Goal: Check status: Check status

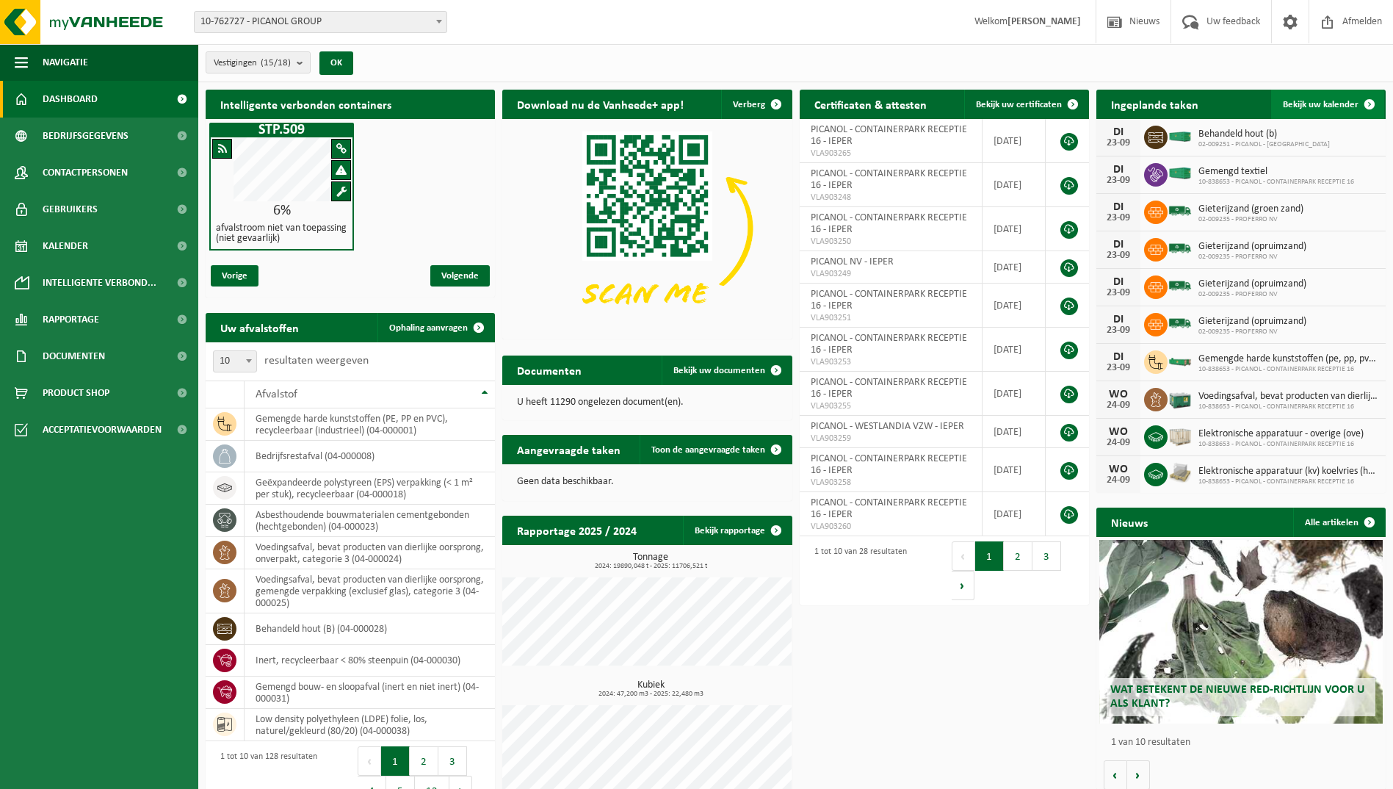
click at [1338, 106] on span "Bekijk uw kalender" at bounding box center [1321, 105] width 76 height 10
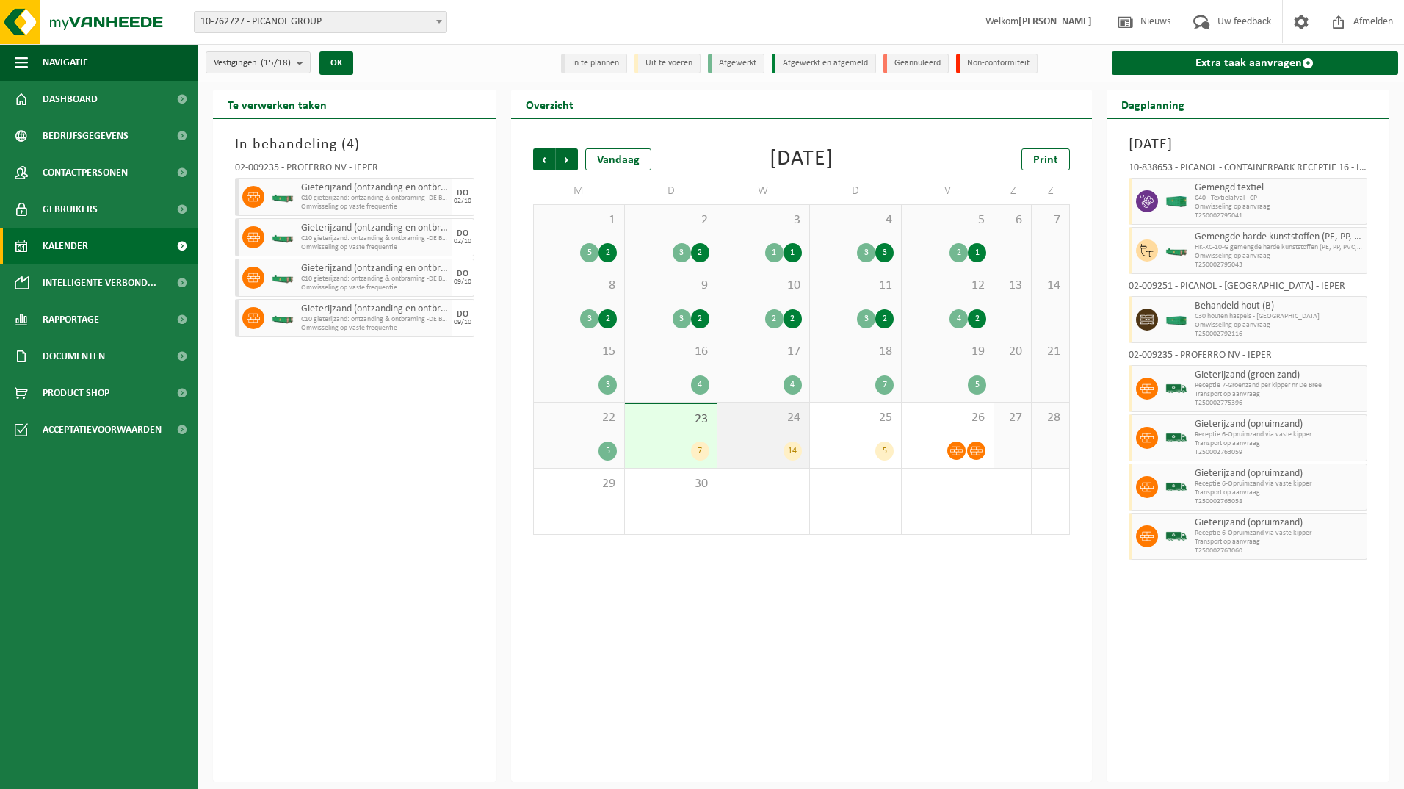
click at [776, 424] on span "24" at bounding box center [763, 418] width 77 height 16
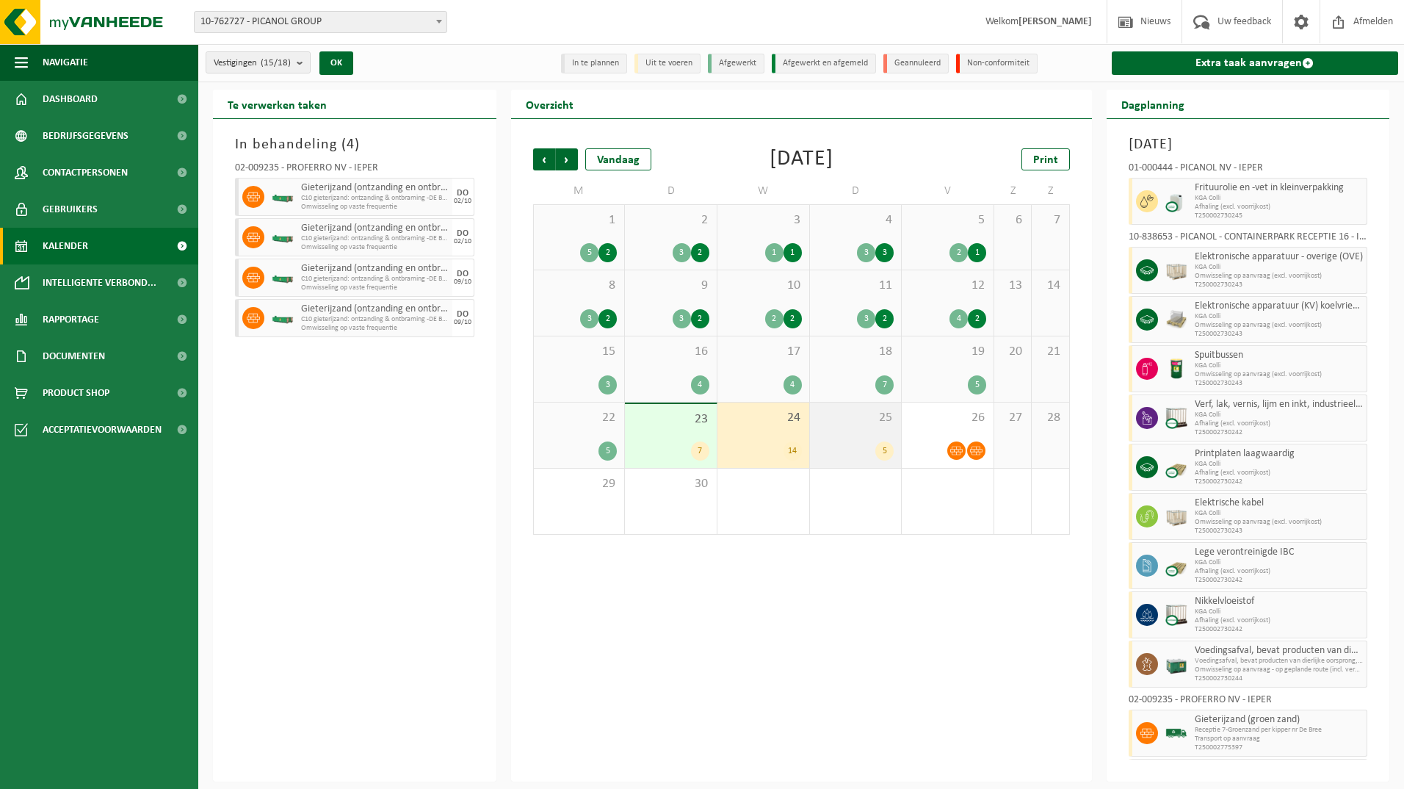
click at [862, 431] on div "25 5" at bounding box center [856, 434] width 92 height 65
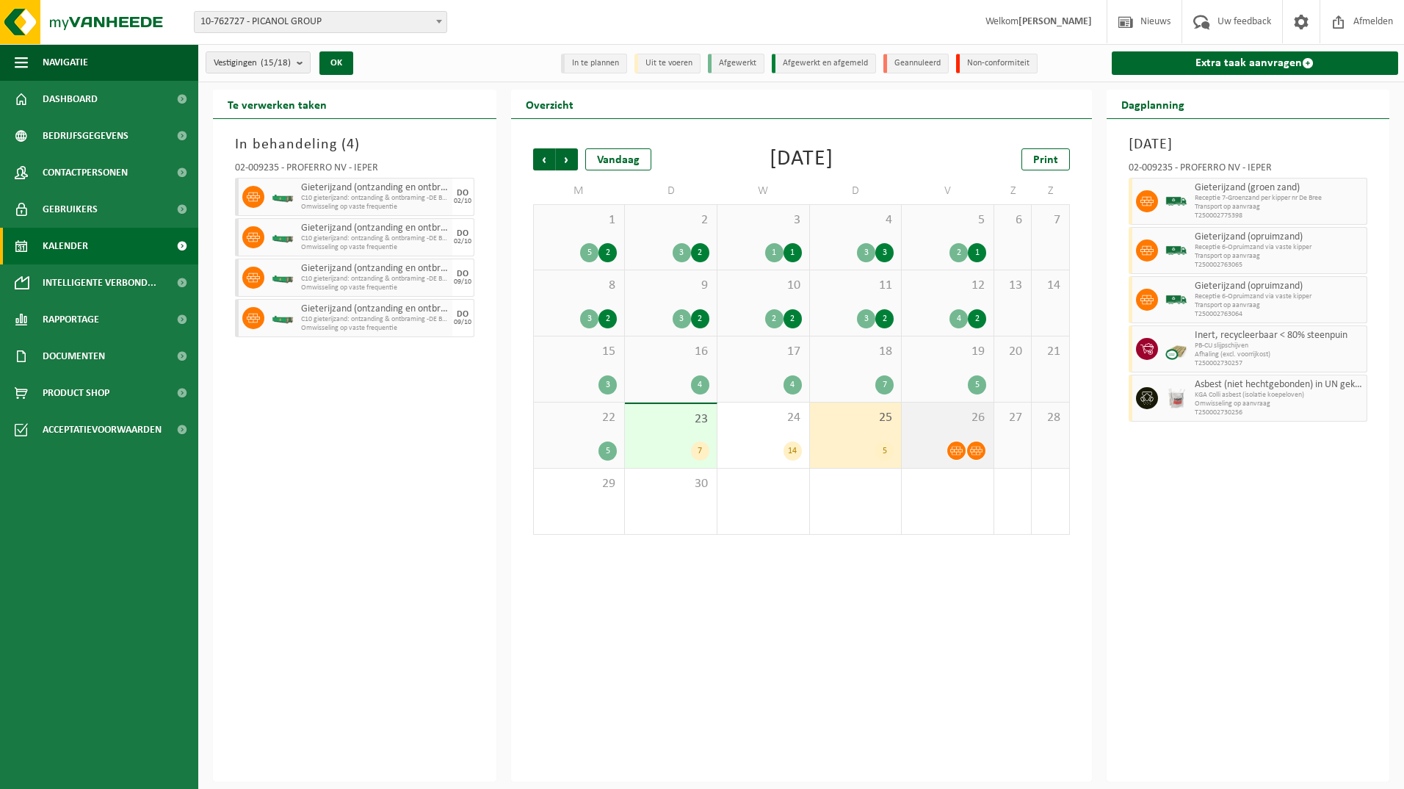
click at [952, 421] on span "26" at bounding box center [947, 418] width 77 height 16
